Goal: Task Accomplishment & Management: Complete application form

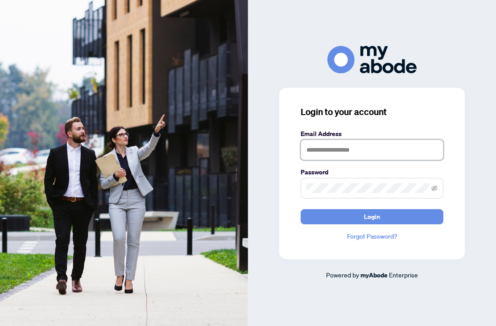
click at [334, 160] on input "text" at bounding box center [371, 150] width 143 height 21
type input "**********"
click at [372, 224] on button "Login" at bounding box center [371, 216] width 143 height 15
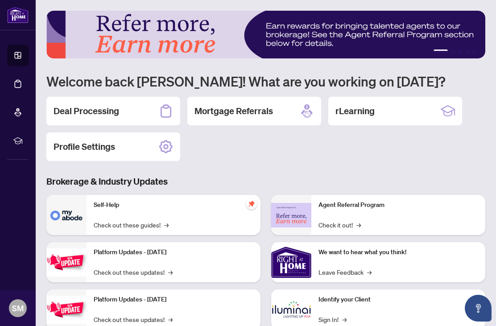
click at [160, 111] on icon at bounding box center [165, 111] width 11 height 13
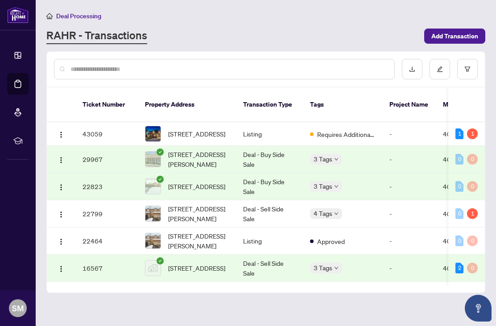
click at [465, 35] on span "Add Transaction" at bounding box center [454, 36] width 47 height 14
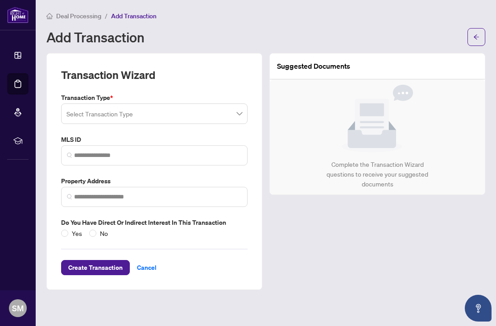
click at [234, 111] on input "search" at bounding box center [150, 115] width 168 height 20
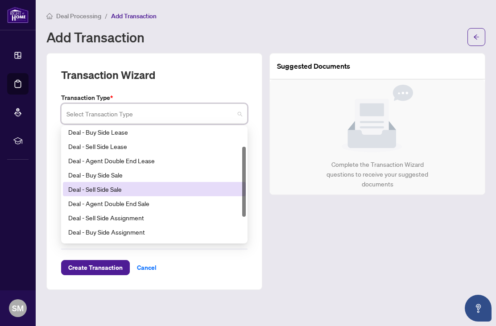
click at [194, 190] on div "Deal - Sell Side Sale" at bounding box center [154, 189] width 172 height 10
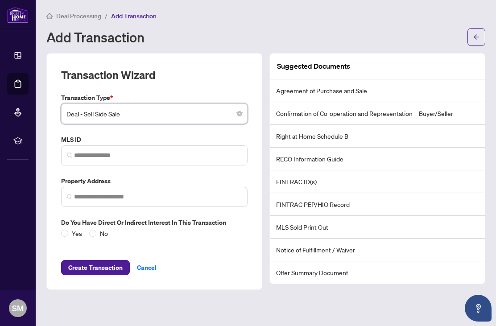
click at [234, 118] on span "Deal - Sell Side Sale" at bounding box center [154, 113] width 176 height 17
click at [234, 117] on span "Deal - Sell Side Sale" at bounding box center [154, 113] width 176 height 17
click at [221, 110] on span "Deal - Sell Side Sale" at bounding box center [154, 113] width 176 height 17
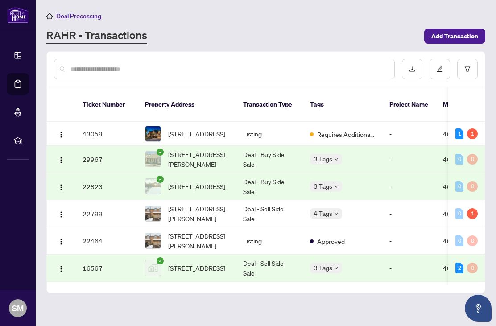
click at [459, 37] on span "Add Transaction" at bounding box center [454, 36] width 47 height 14
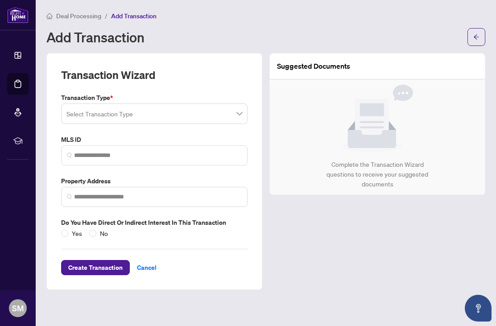
click at [233, 107] on input "search" at bounding box center [150, 115] width 168 height 20
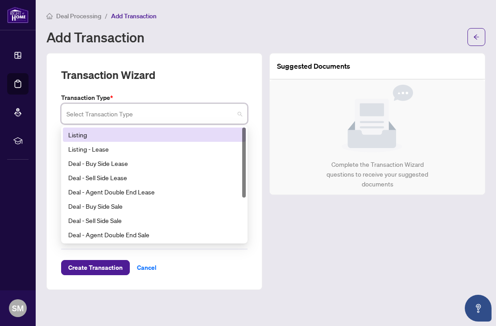
click at [209, 130] on div "Listing" at bounding box center [154, 135] width 172 height 10
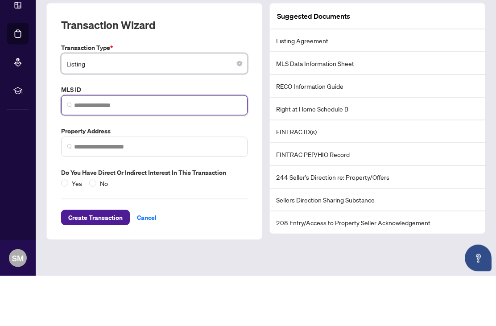
click at [156, 151] on input "search" at bounding box center [158, 155] width 168 height 9
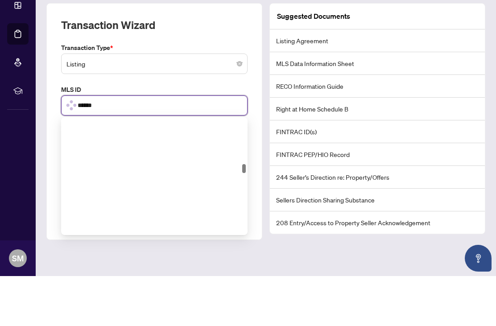
scroll to position [618, 0]
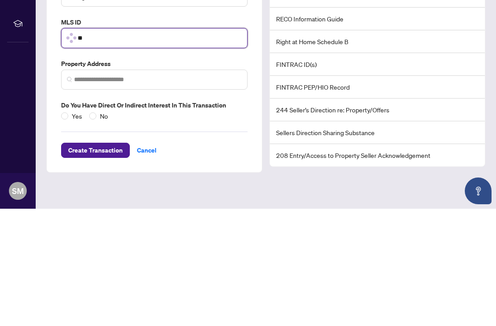
type input "*"
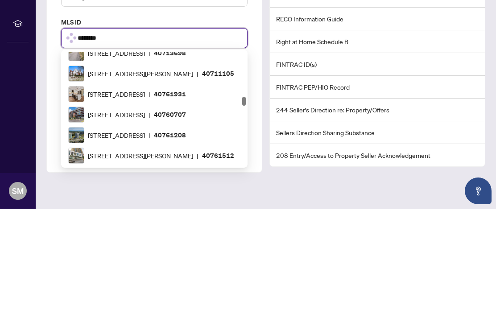
scroll to position [0, 0]
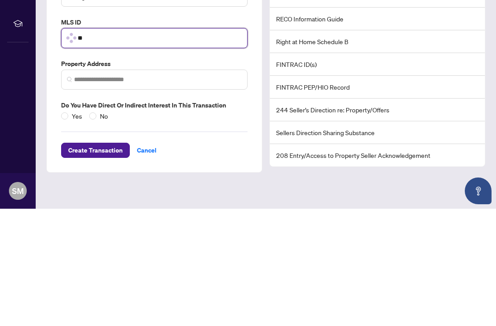
type input "*"
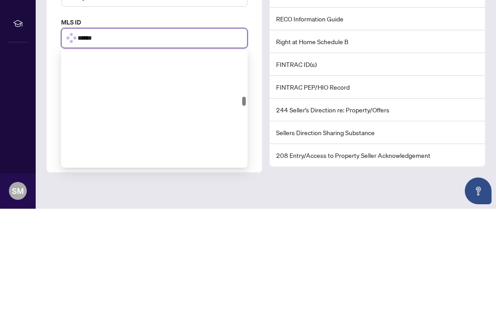
scroll to position [618, 0]
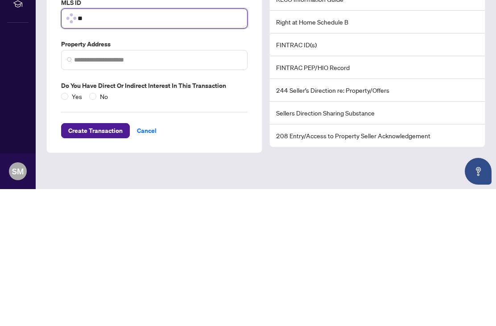
type input "*"
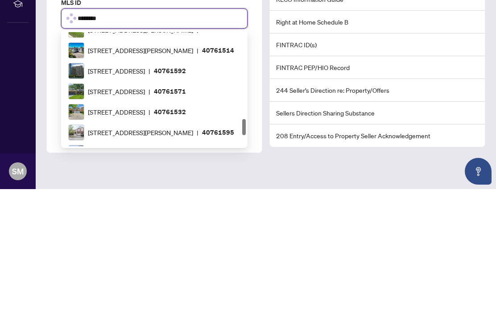
scroll to position [0, 0]
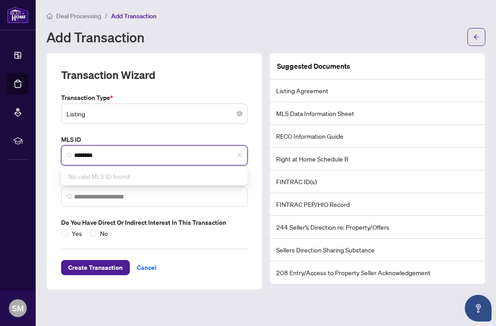
click at [186, 152] on input "********" at bounding box center [158, 155] width 168 height 9
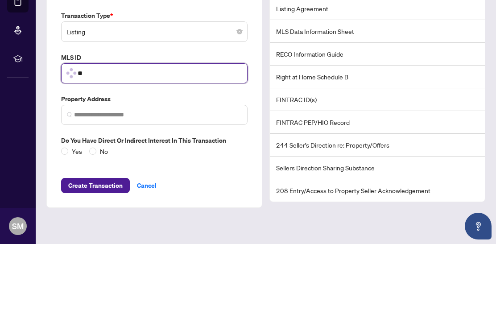
type input "*"
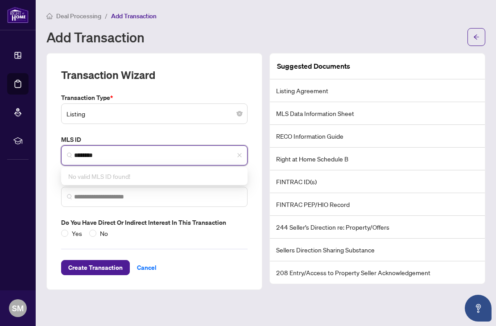
click at [184, 111] on span "Listing" at bounding box center [154, 113] width 176 height 17
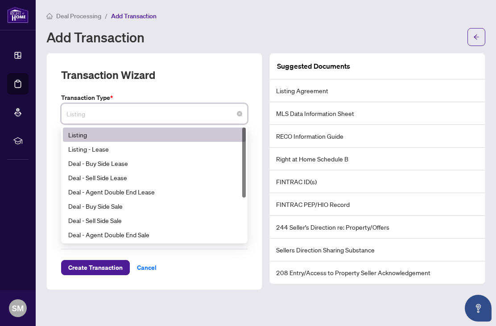
click at [198, 135] on div "Listing" at bounding box center [154, 135] width 172 height 10
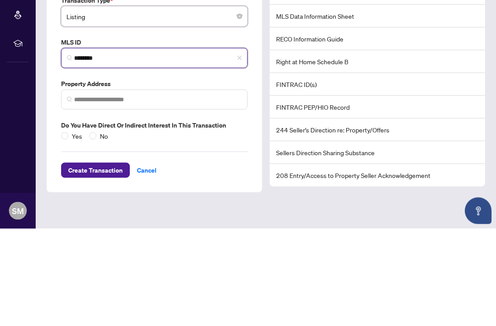
click at [213, 151] on input "********" at bounding box center [158, 155] width 168 height 9
click at [70, 152] on img at bounding box center [69, 154] width 5 height 5
type input "*"
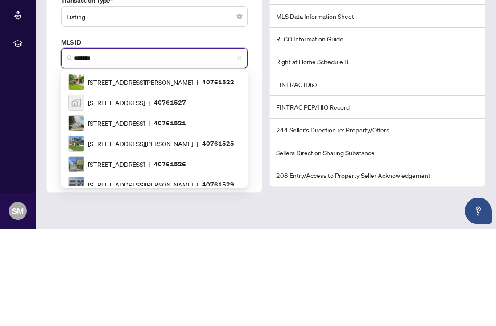
type input "********"
